Goal: Find specific page/section: Find specific page/section

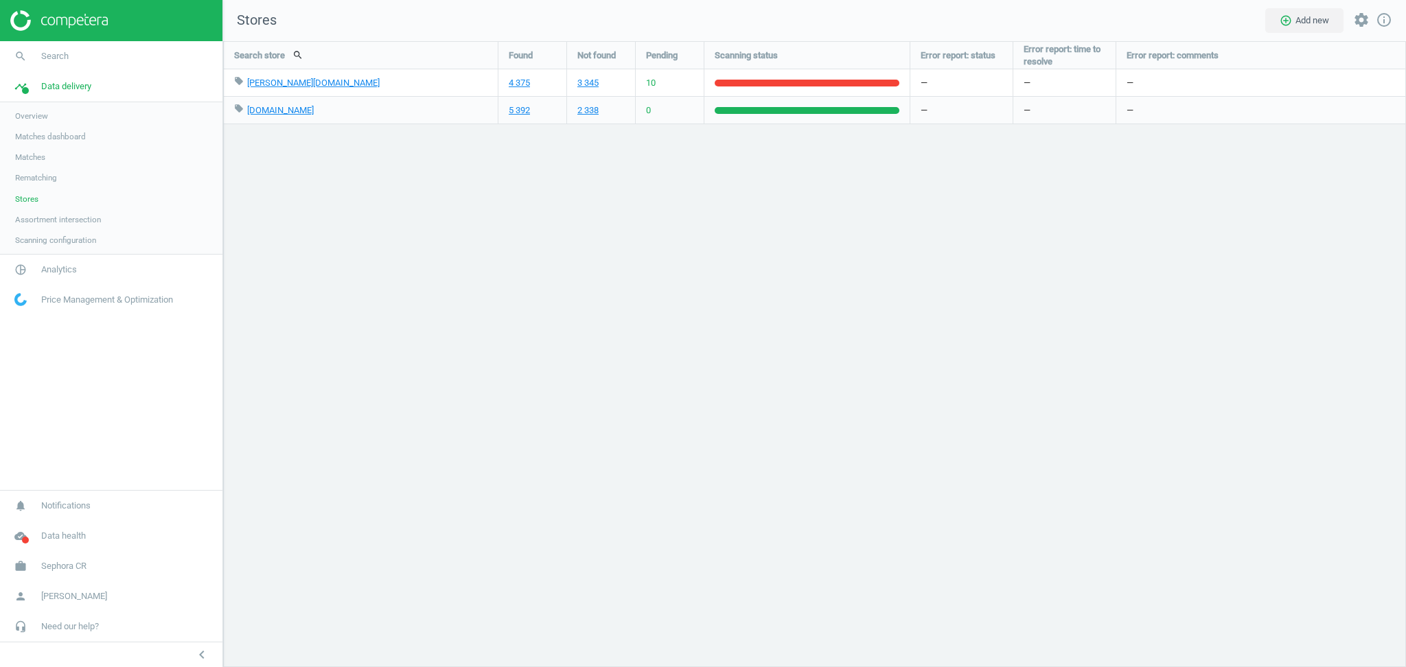
scroll to position [654, 1211]
click at [71, 569] on span "Sephora CR" at bounding box center [63, 566] width 45 height 12
click at [43, 525] on span "Switch campaign" at bounding box center [45, 526] width 61 height 11
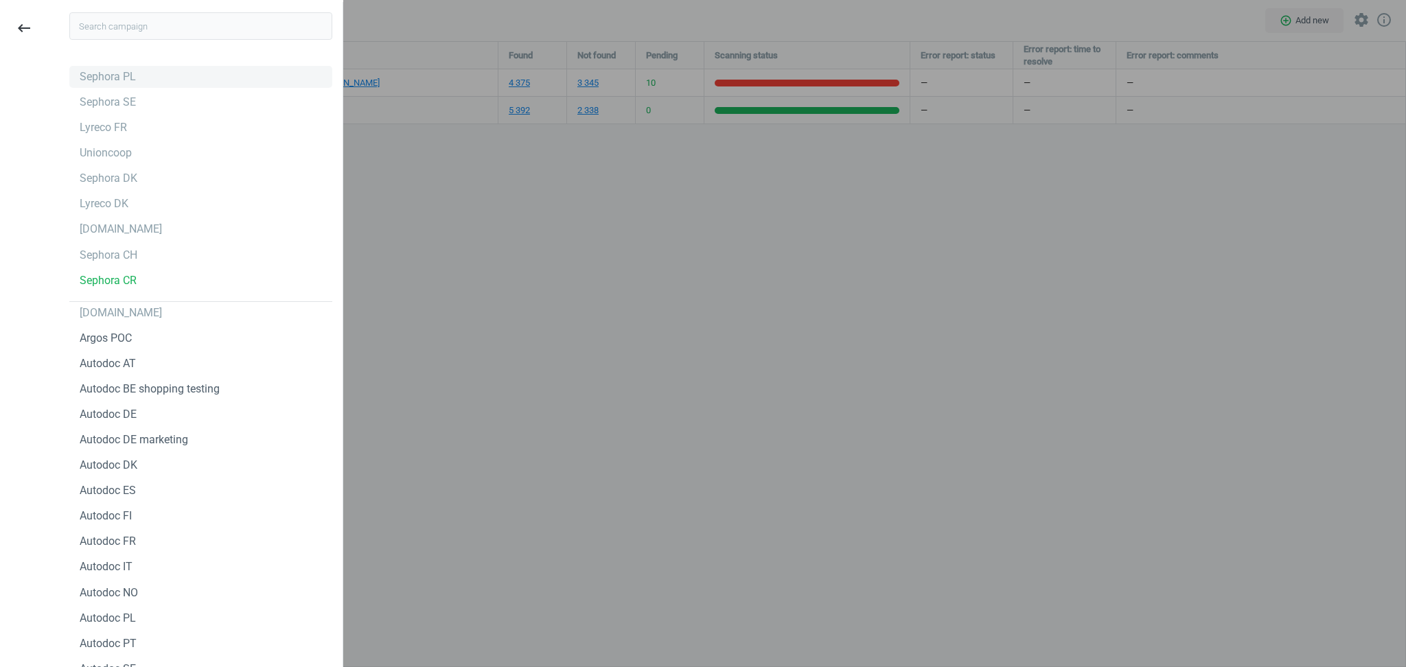
click at [143, 76] on div "Sephora PL" at bounding box center [200, 77] width 263 height 22
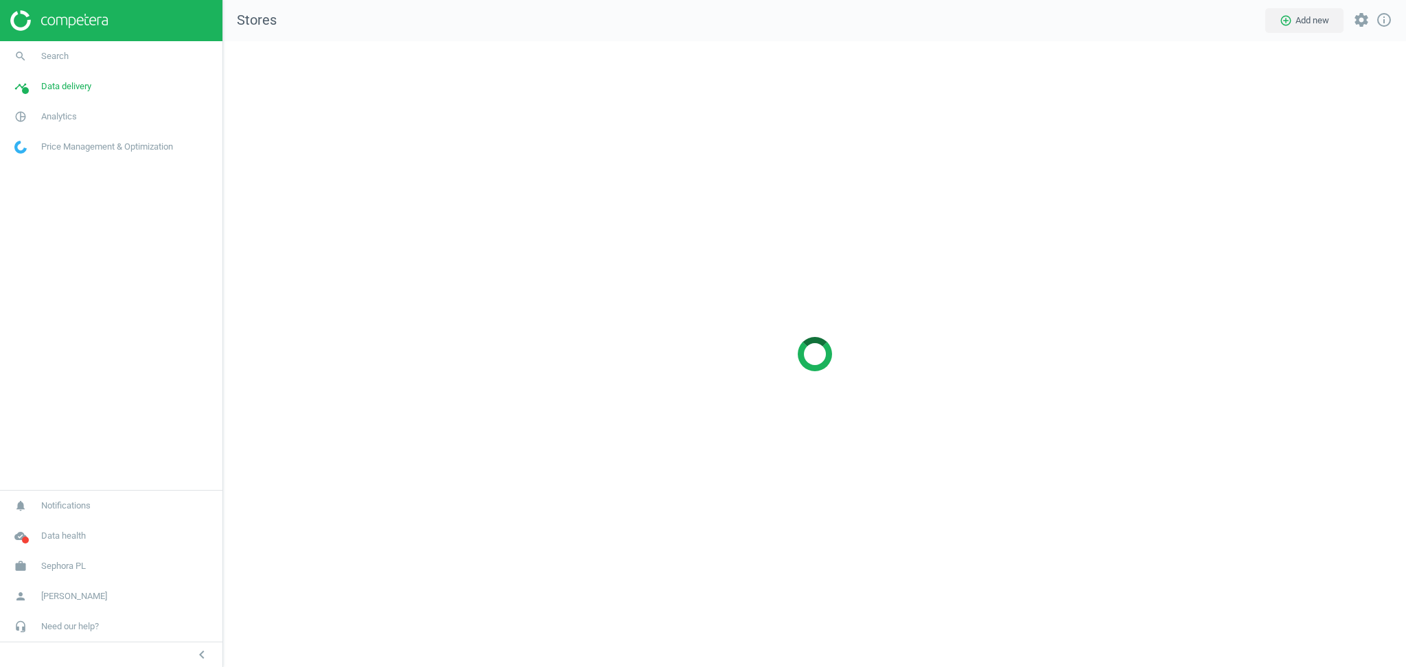
scroll to position [654, 1211]
click at [57, 52] on span "Search" at bounding box center [54, 56] width 27 height 12
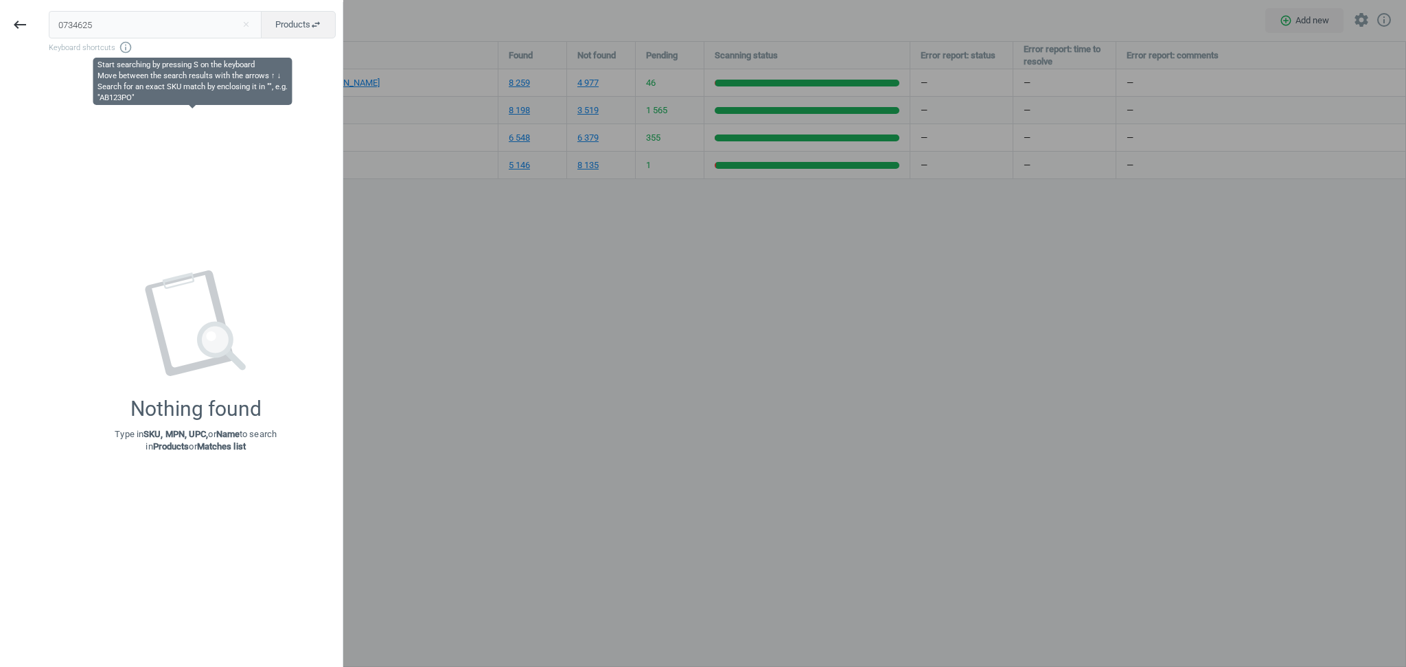
type input "0734625"
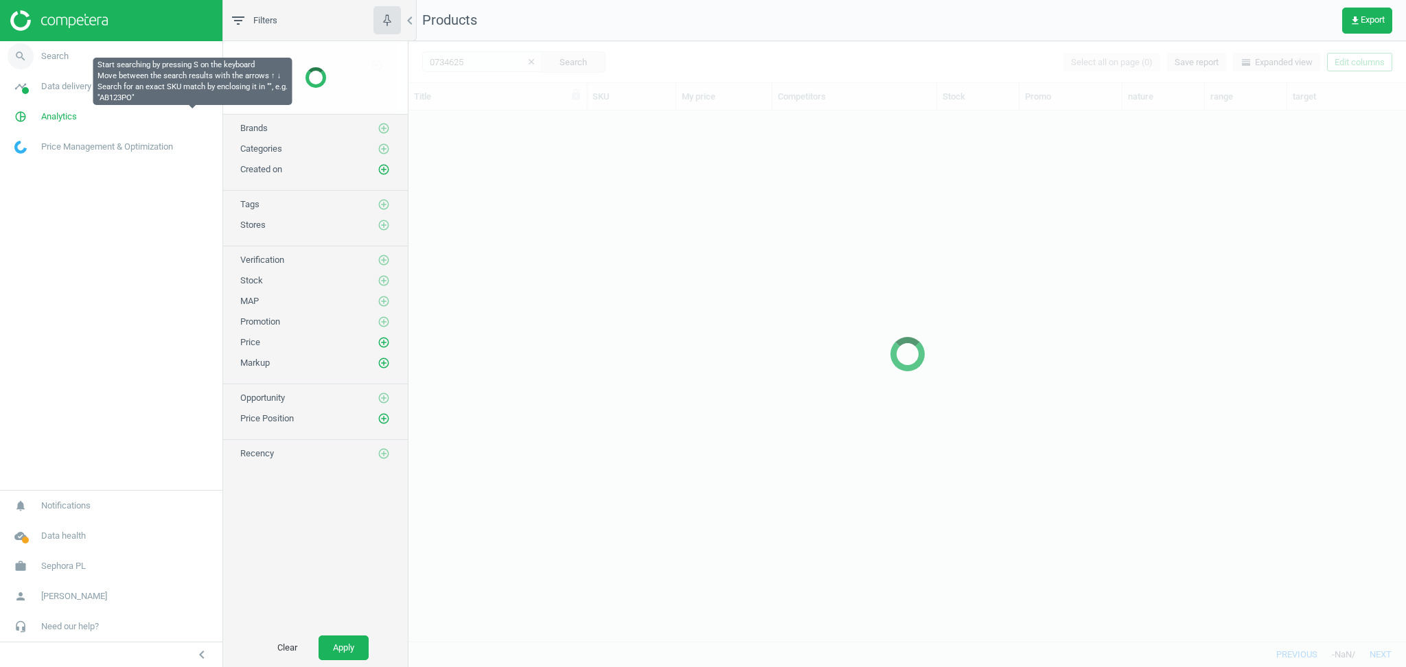
scroll to position [518, 983]
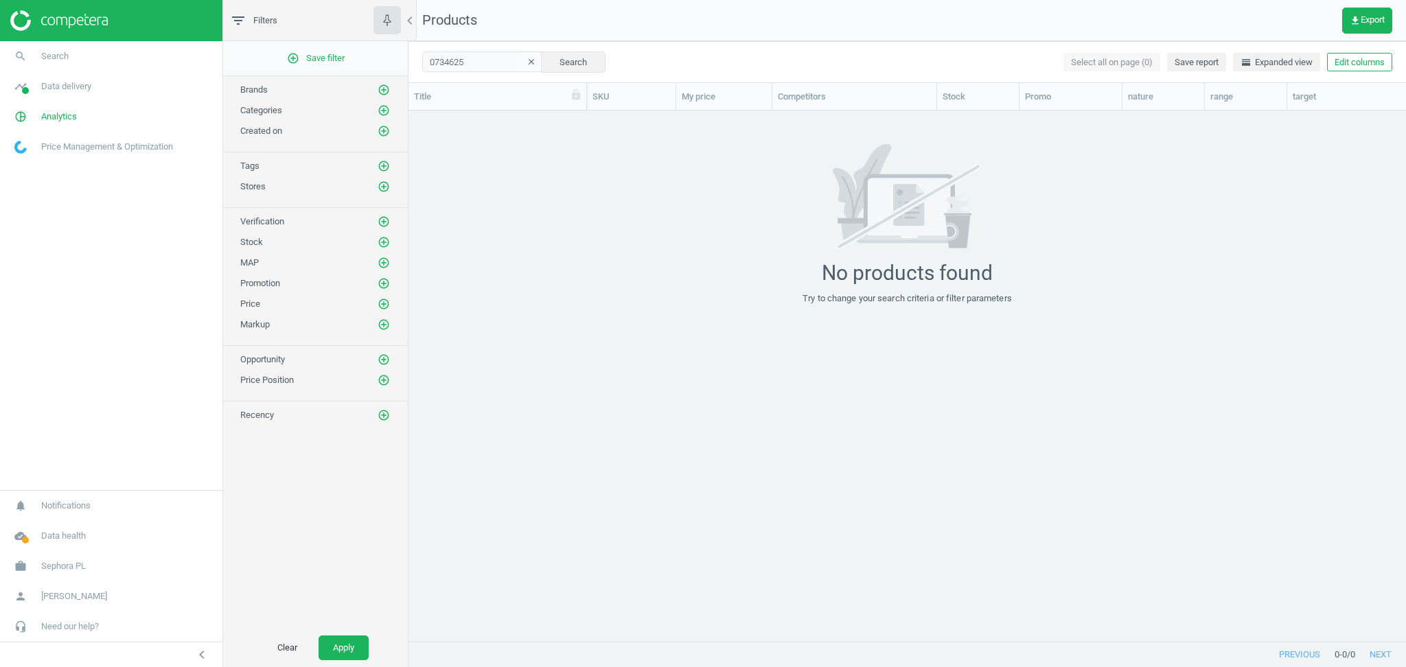
click at [527, 64] on icon "clear" at bounding box center [532, 62] width 10 height 10
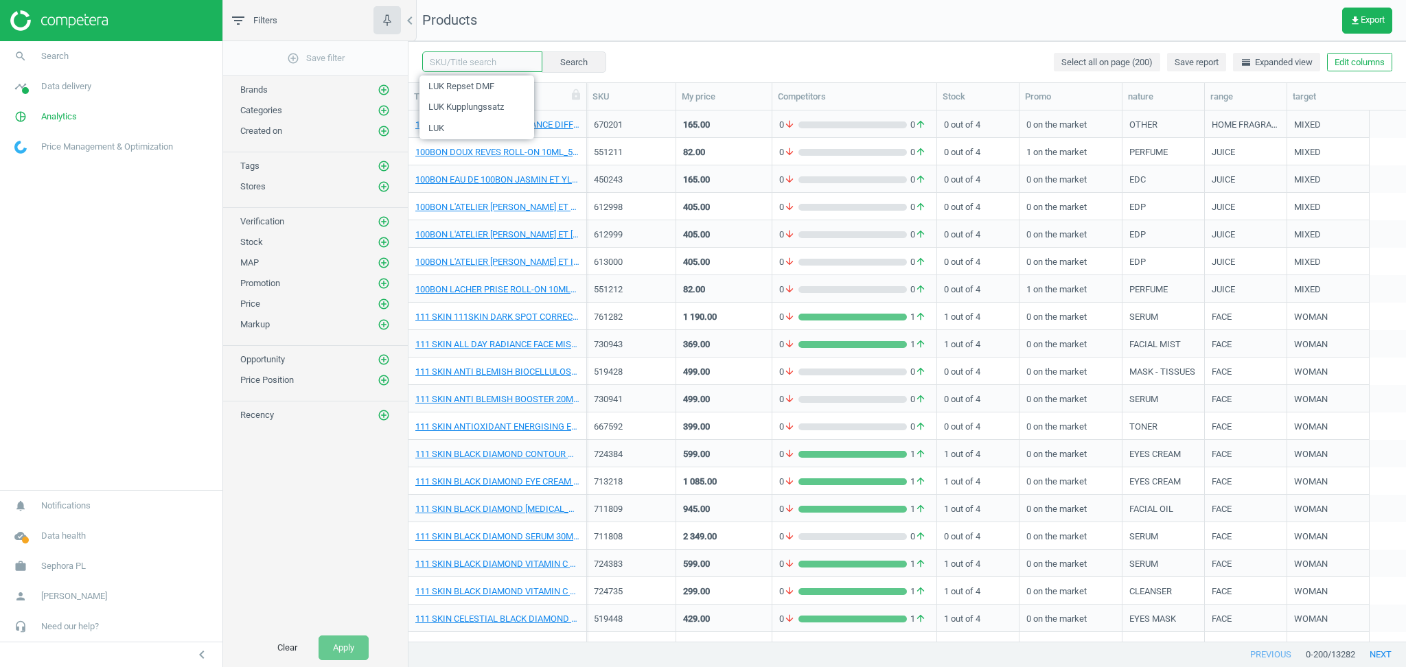
click at [481, 63] on input "text" at bounding box center [482, 62] width 120 height 21
paste input "LIQUID LINER EYELINER BROWN"
type input "LIQUID LINER EYELINER BROWN"
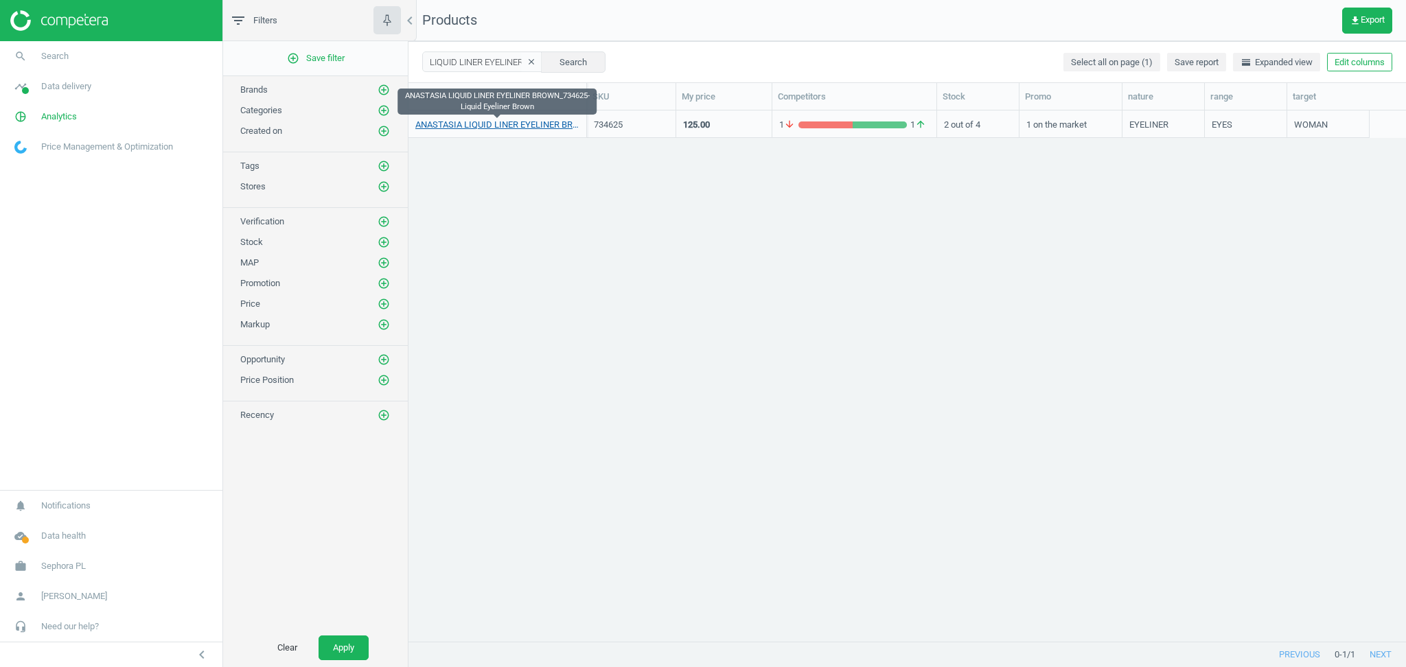
click at [489, 126] on link "ANASTASIA LIQUID LINER EYELINER BROWN_734625-Liquid Eyeliner Brown" at bounding box center [497, 125] width 164 height 12
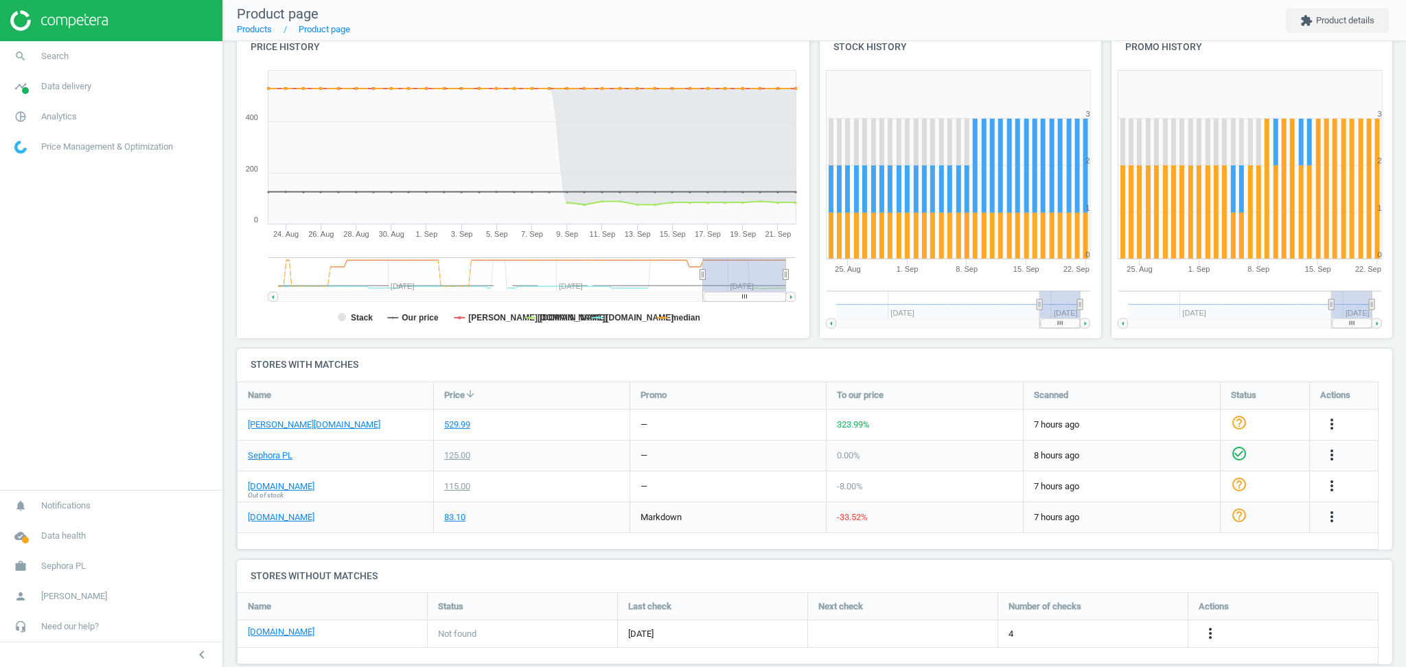
scroll to position [190, 0]
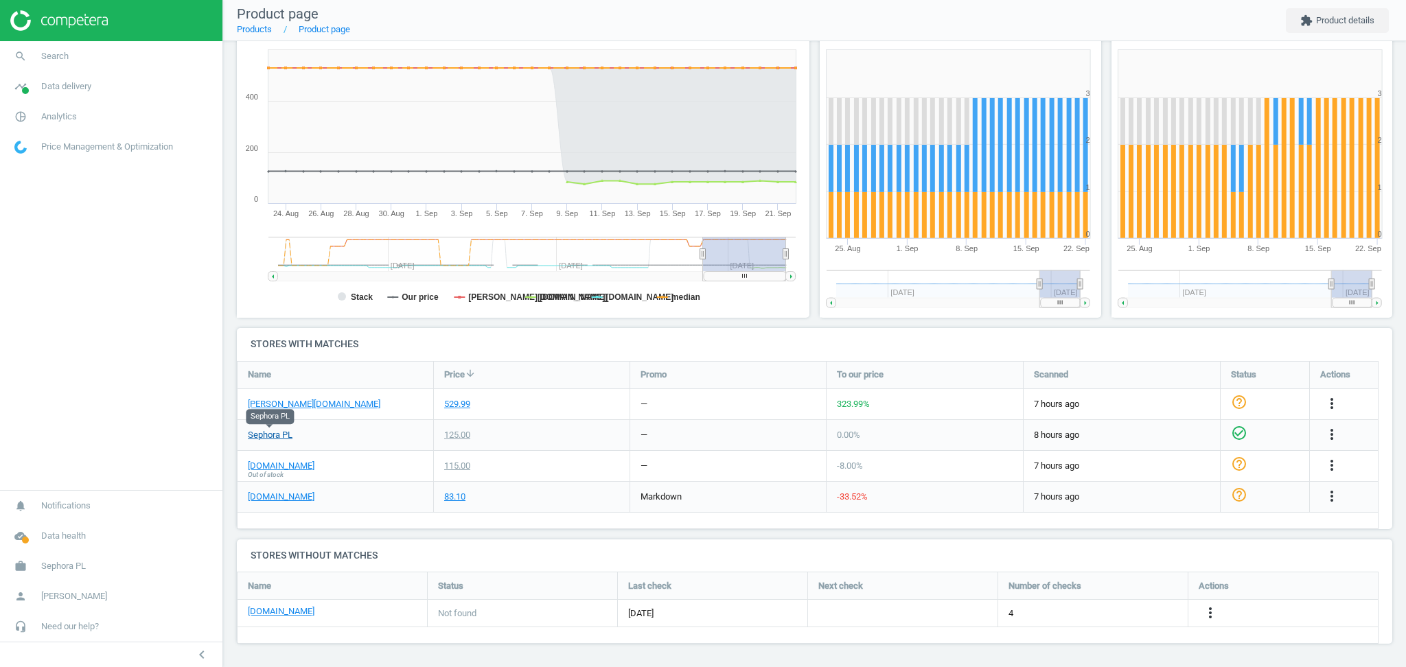
click at [273, 435] on link "Sephora PL" at bounding box center [270, 435] width 45 height 12
click at [281, 407] on link "[PERSON_NAME][DOMAIN_NAME]" at bounding box center [314, 404] width 133 height 12
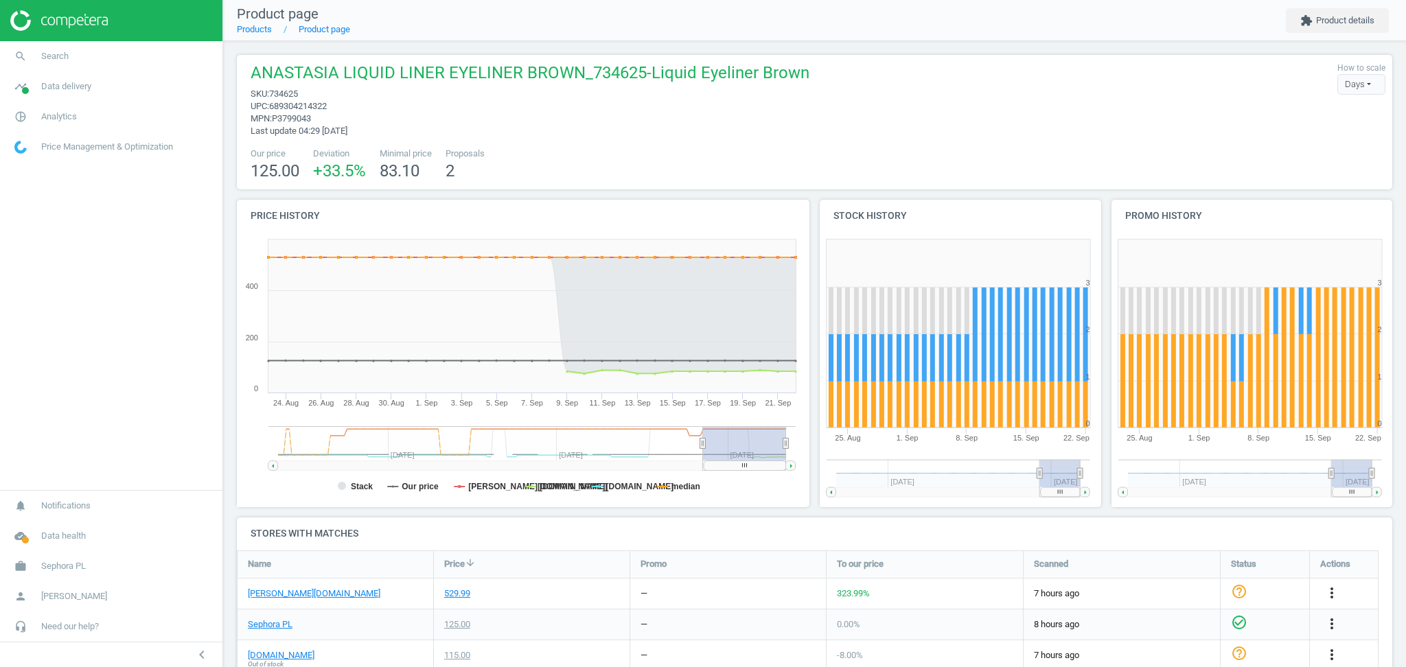
drag, startPoint x: 72, startPoint y: 88, endPoint x: 18, endPoint y: 220, distance: 142.6
click at [18, 220] on nav "search Search timeline Data delivery Overview Matches dashboard Matches Rematch…" at bounding box center [111, 265] width 222 height 449
click at [113, 52] on link "search Search" at bounding box center [111, 56] width 222 height 30
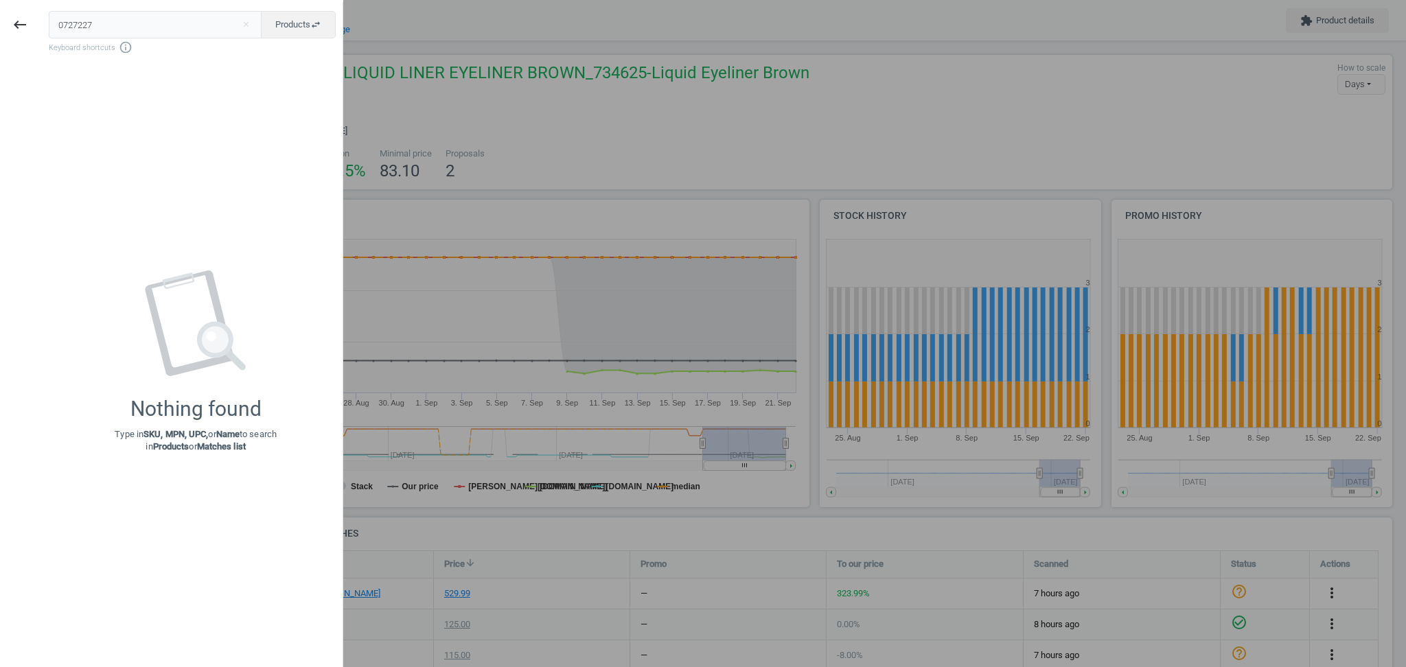
click at [65, 22] on input "0727227" at bounding box center [156, 24] width 214 height 27
type input "727227"
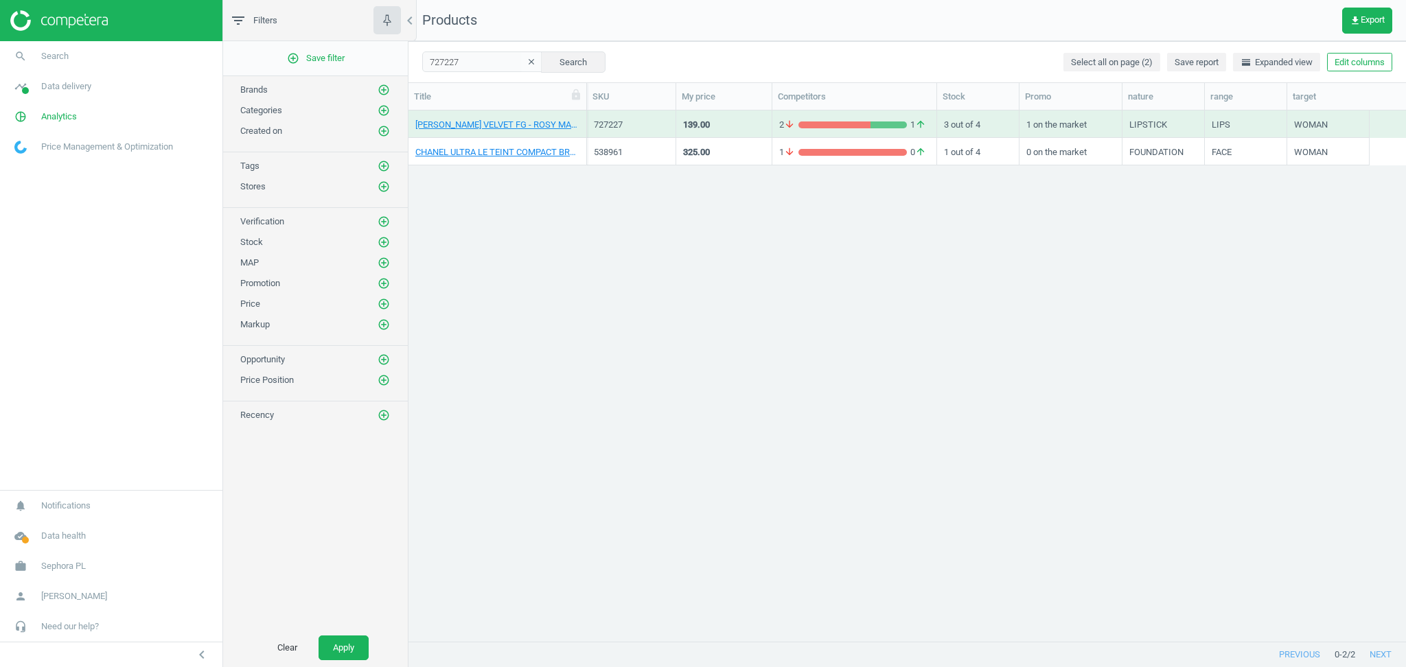
scroll to position [14, 14]
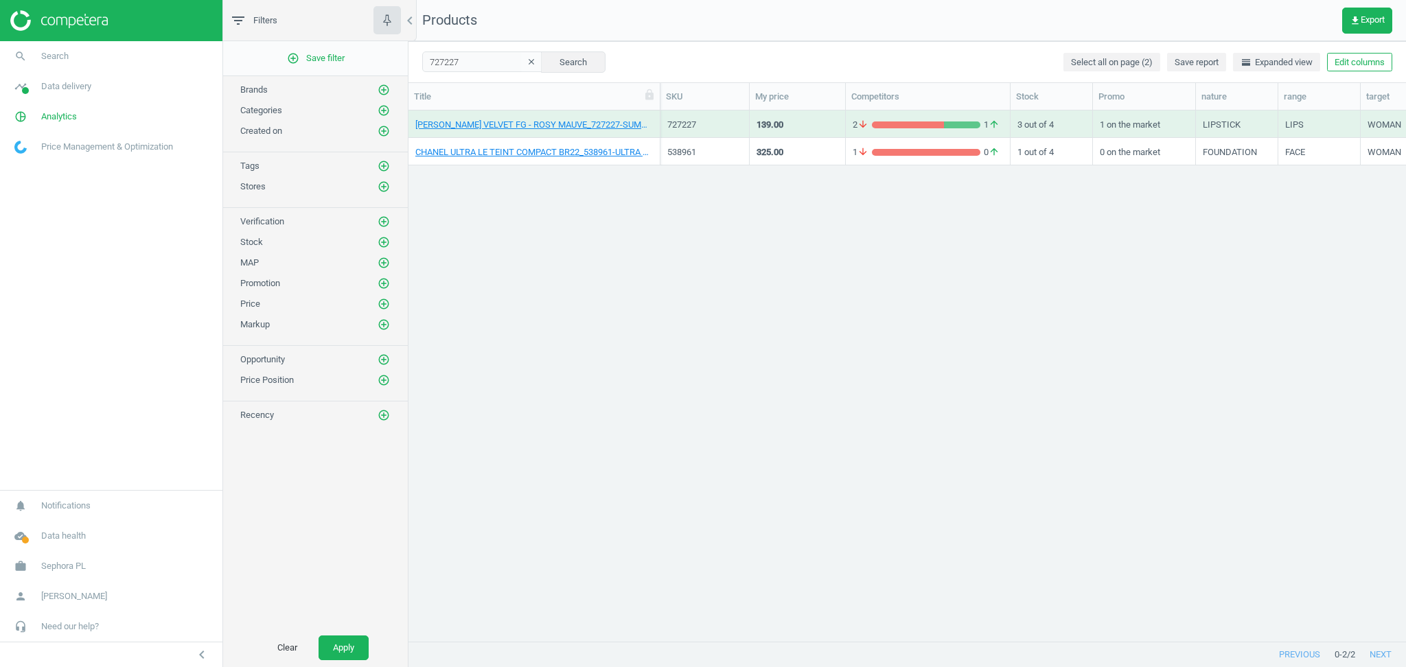
drag, startPoint x: 589, startPoint y: 94, endPoint x: 664, endPoint y: 89, distance: 75.1
click at [664, 89] on div at bounding box center [660, 96] width 14 height 27
click at [510, 129] on link "[PERSON_NAME] VELVET FG - ROSY MAUVE_727227-SUMMER LIP VELVET ROSY MAUVE" at bounding box center [534, 125] width 239 height 12
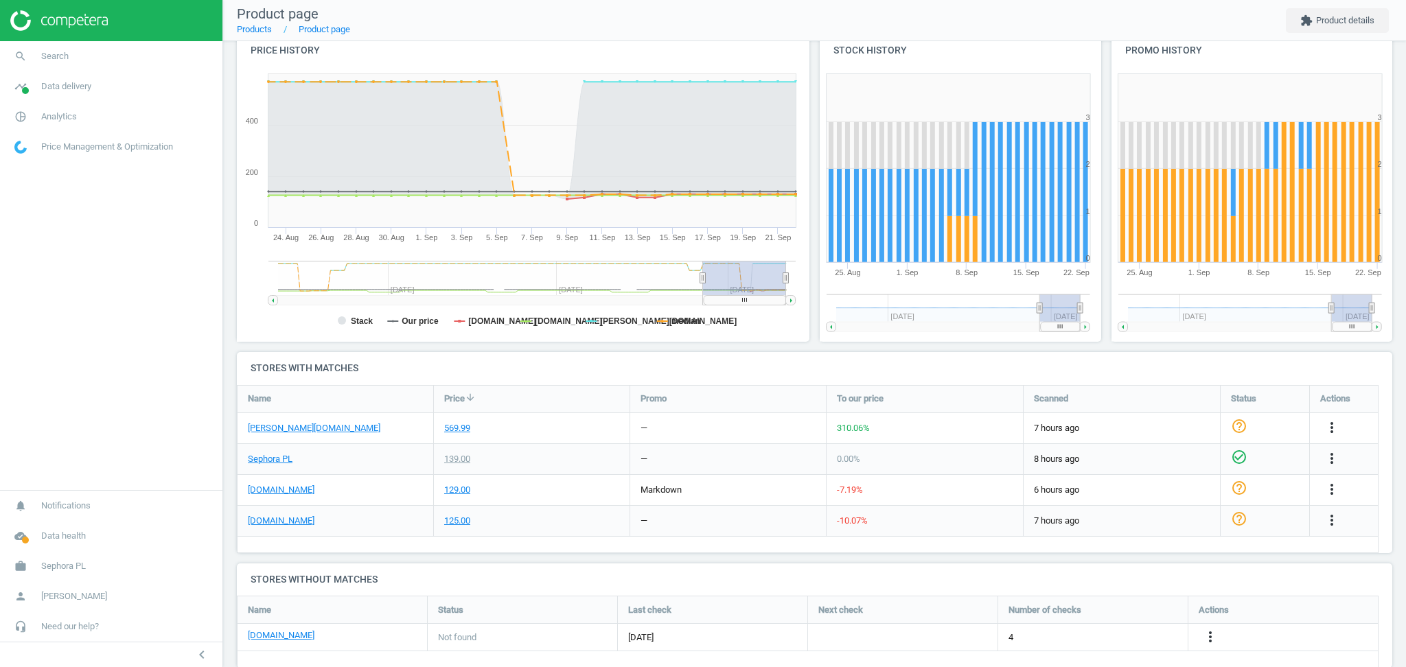
scroll to position [190, 0]
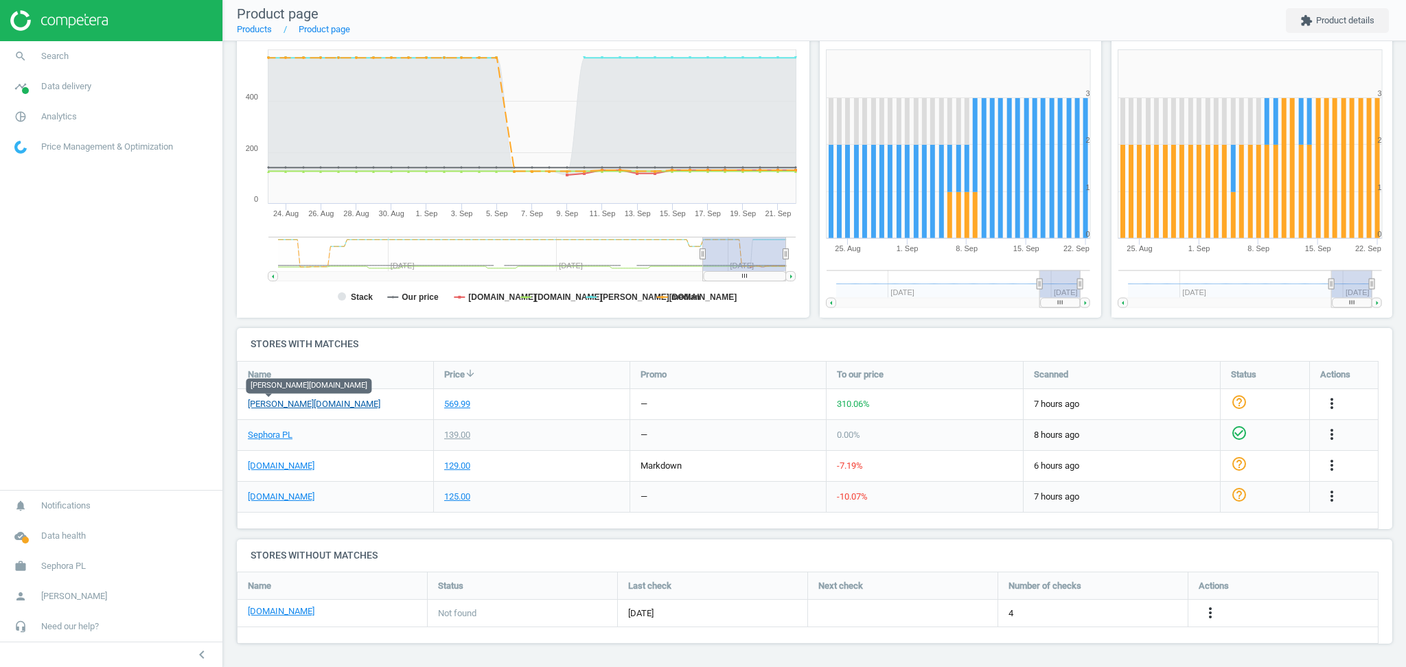
click at [270, 405] on link "[PERSON_NAME][DOMAIN_NAME]" at bounding box center [314, 404] width 133 height 12
click at [262, 435] on link "Sephora PL" at bounding box center [270, 435] width 45 height 12
